Goal: Find specific page/section: Find specific page/section

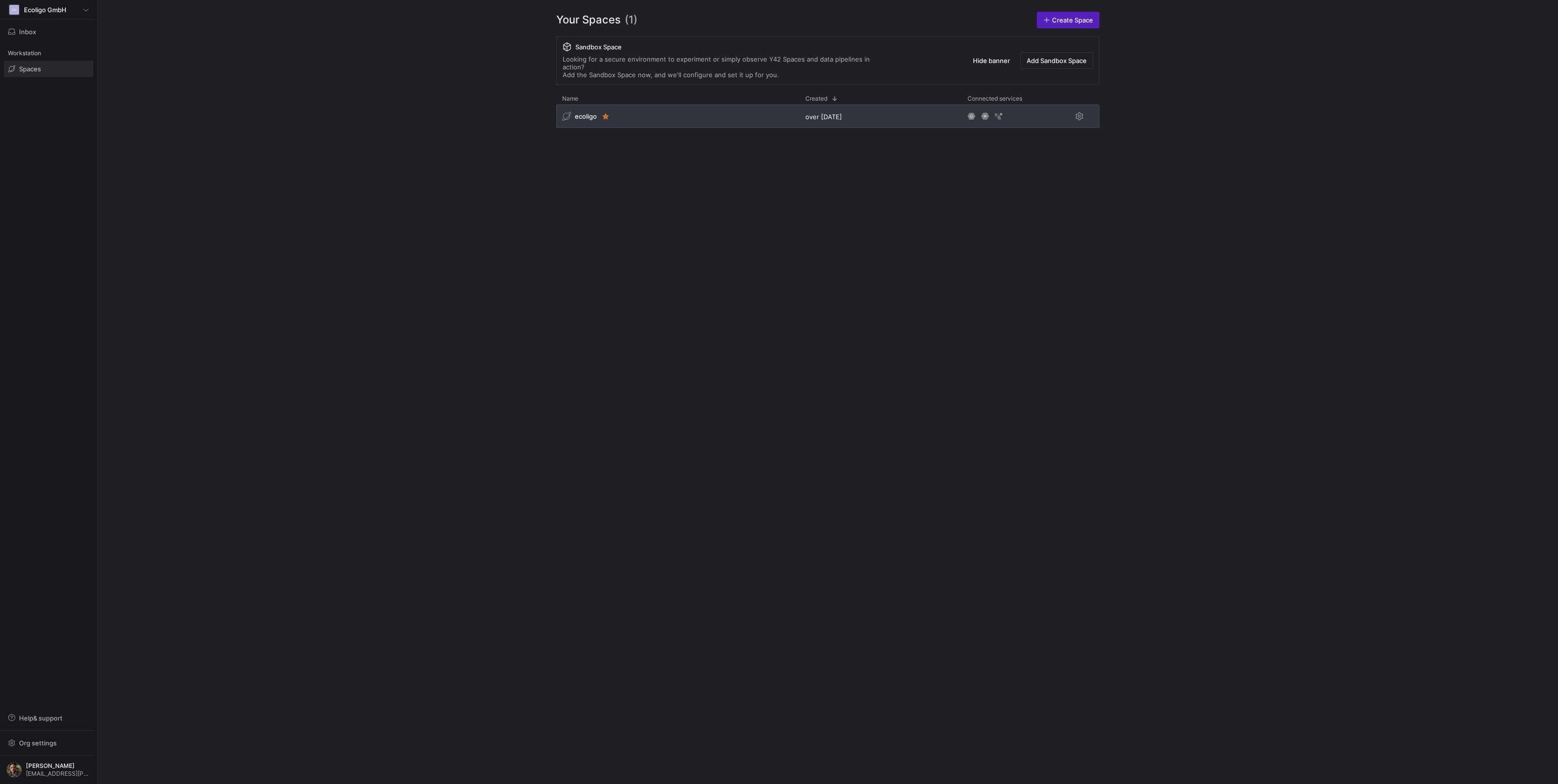
click at [647, 115] on div "ecoligo" at bounding box center [678, 116] width 243 height 24
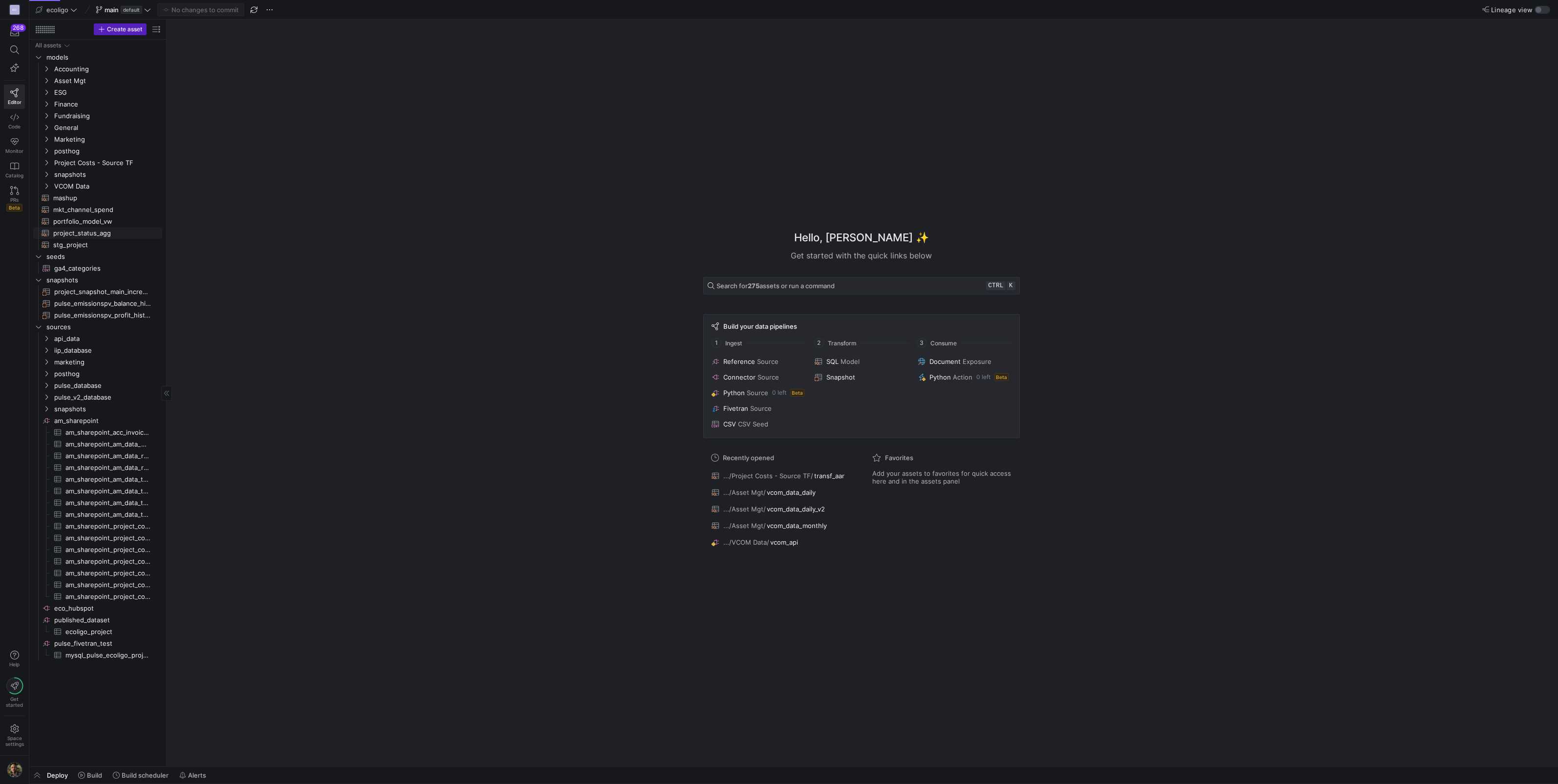
click at [87, 227] on span "project_status_agg​​​​​​​​​​" at bounding box center [102, 232] width 98 height 11
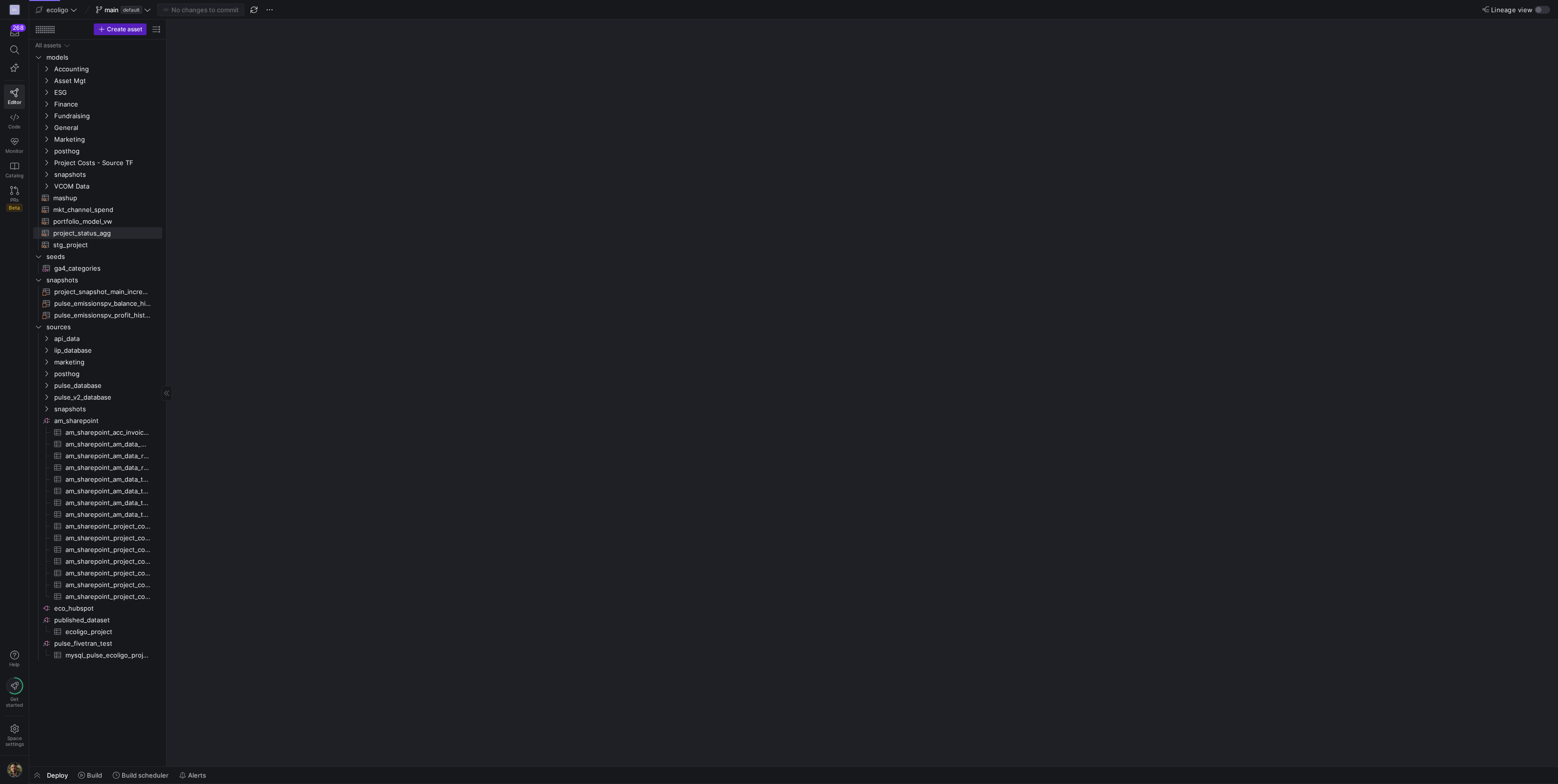
click at [87, 219] on span "portfolio_model_vw​​​​​​​​​​" at bounding box center [102, 221] width 98 height 11
